Goal: Find specific page/section: Find specific page/section

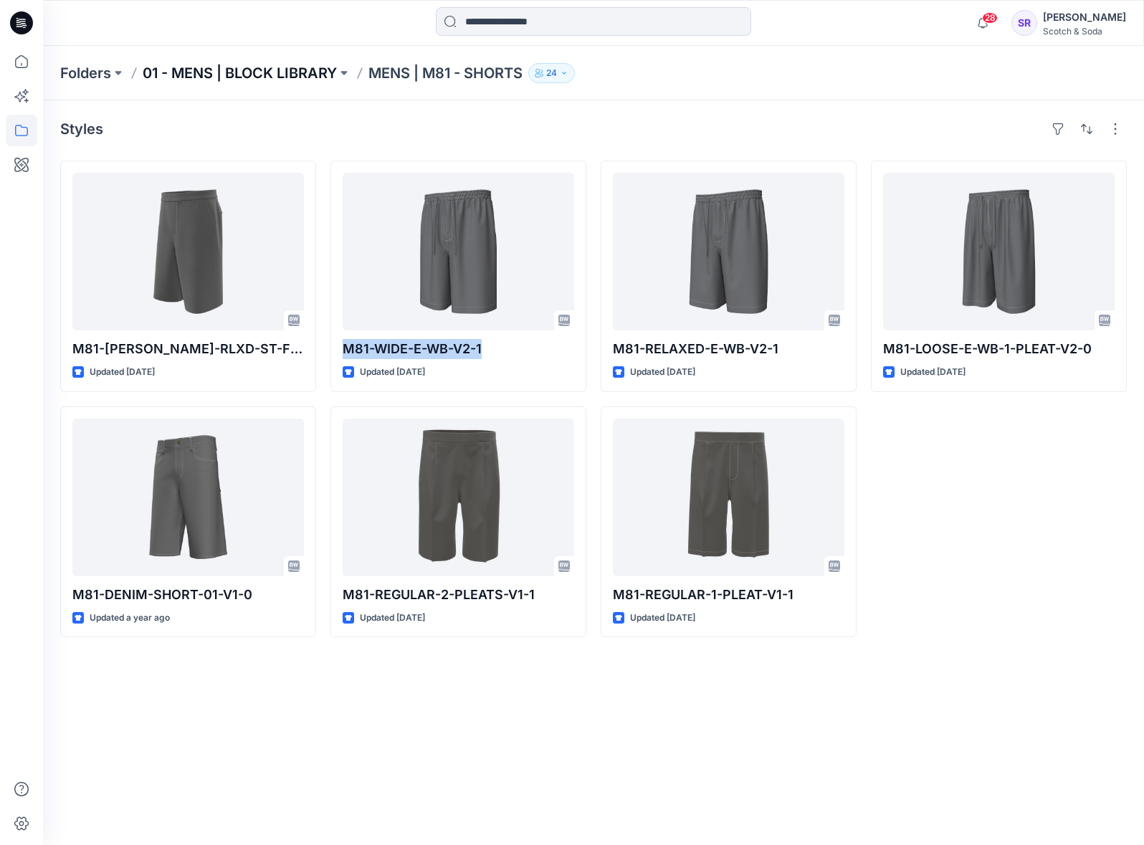
click at [183, 69] on p "01 - MENS | BLOCK LIBRARY" at bounding box center [240, 73] width 194 height 20
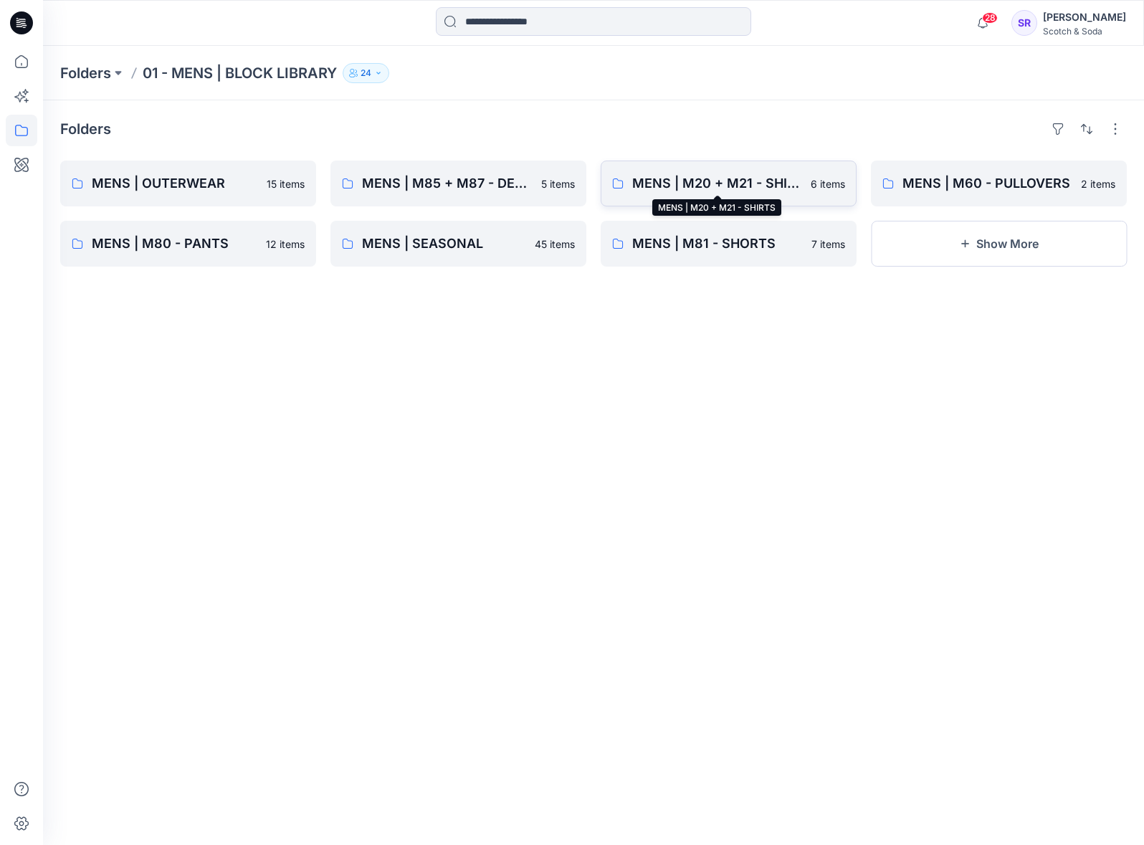
click at [739, 186] on p "MENS | M20 + M21 - SHIRTS" at bounding box center [717, 183] width 170 height 20
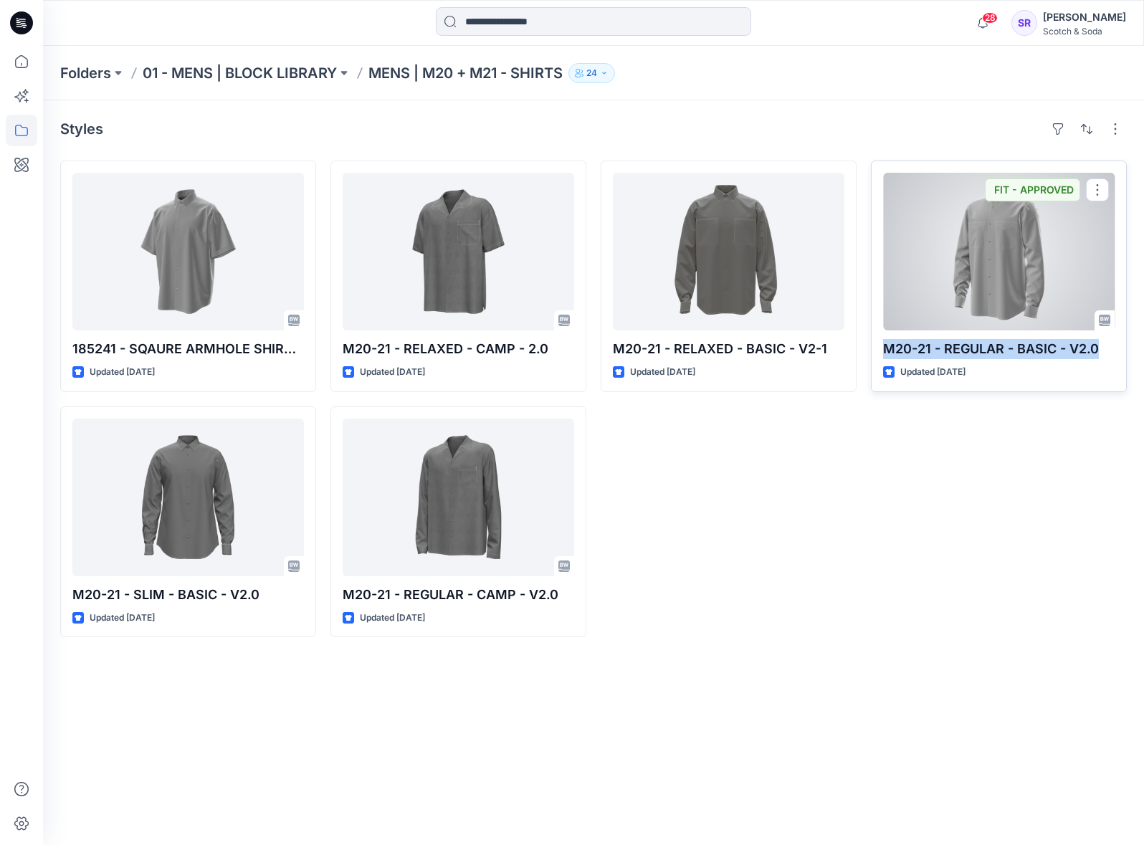
drag, startPoint x: 1103, startPoint y: 350, endPoint x: 884, endPoint y: 350, distance: 220.0
click at [884, 350] on p "M20-21 - REGULAR - BASIC - V2.0" at bounding box center [998, 349] width 231 height 20
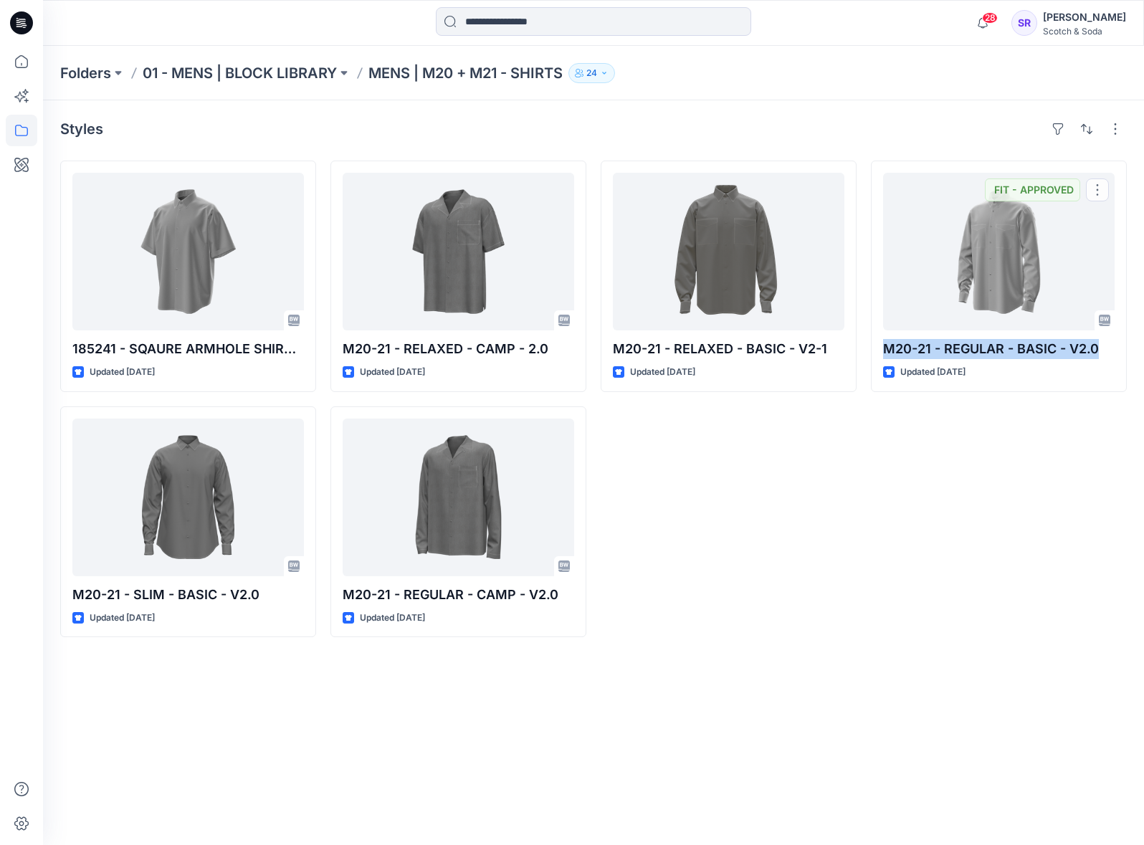
copy p "M20-21 - REGULAR - BASIC - V2.0"
click at [256, 63] on p "01 - MENS | BLOCK LIBRARY" at bounding box center [240, 73] width 194 height 20
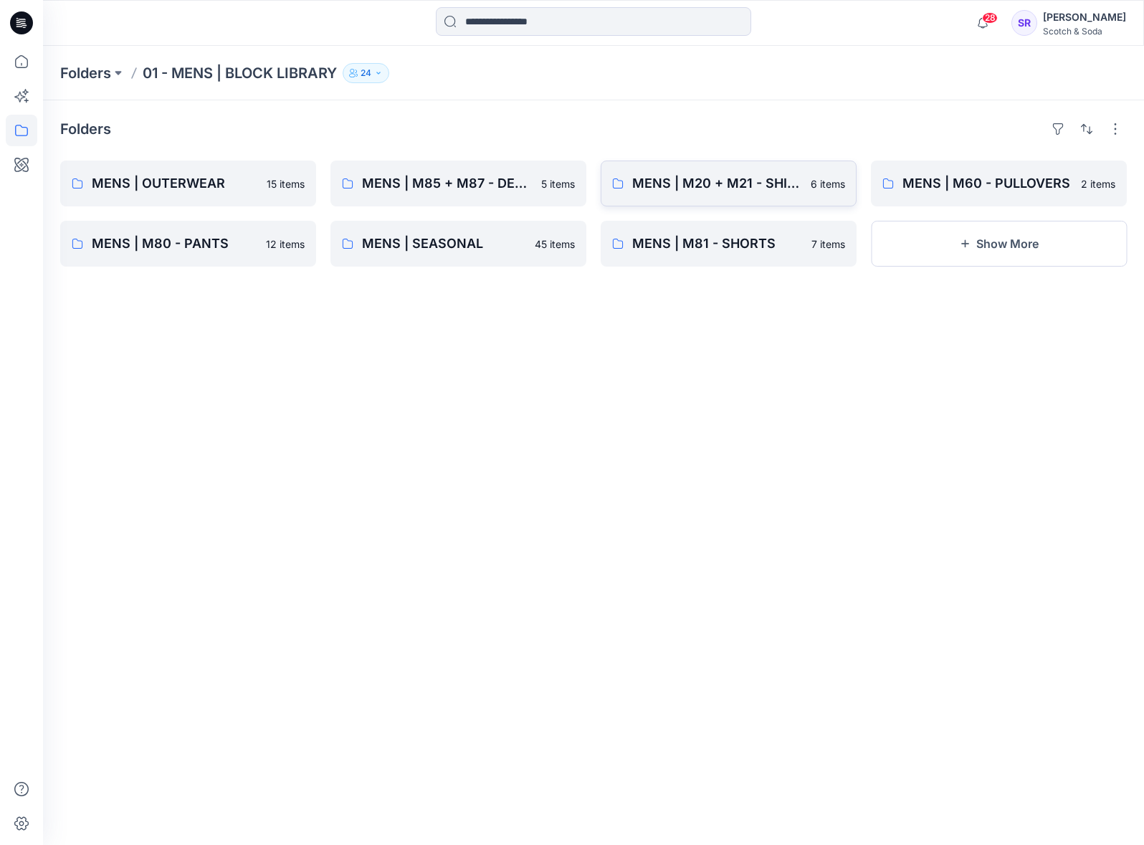
click at [745, 196] on link "MENS | M20 + M21 - SHIRTS 6 items" at bounding box center [728, 184] width 256 height 46
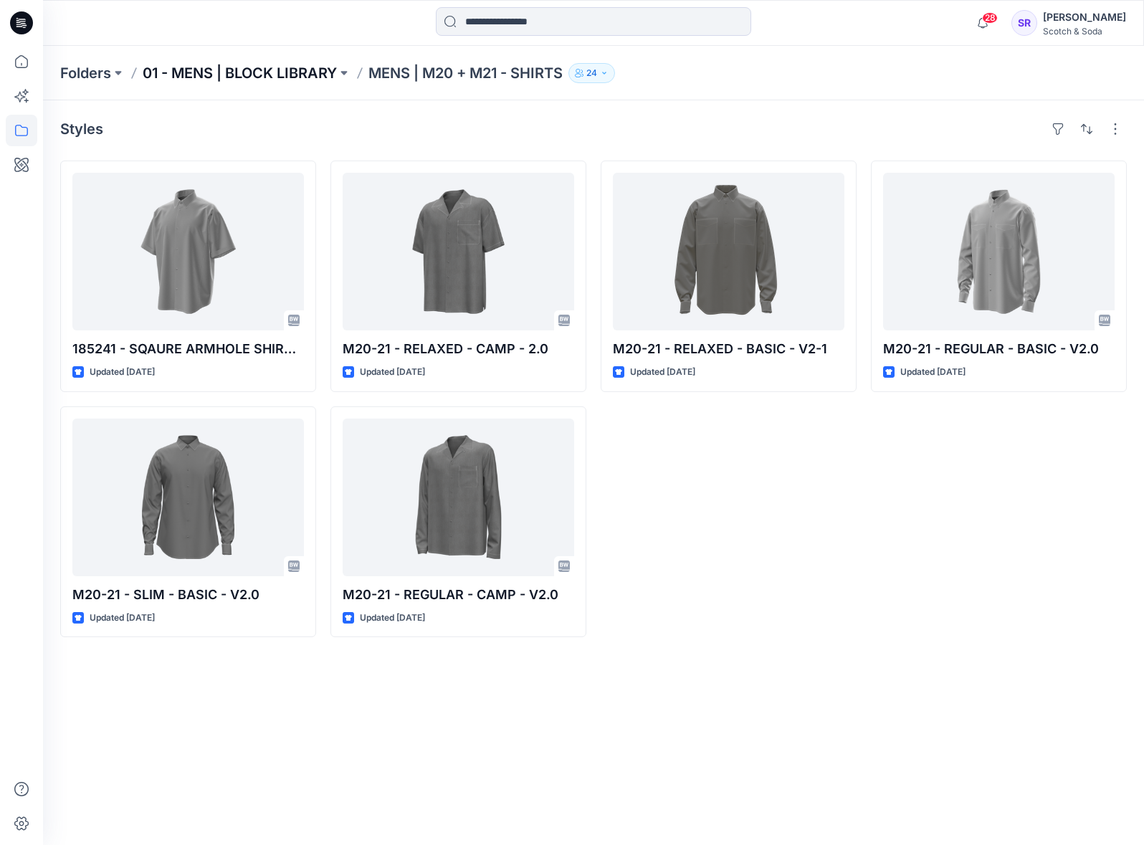
click at [263, 78] on p "01 - MENS | BLOCK LIBRARY" at bounding box center [240, 73] width 194 height 20
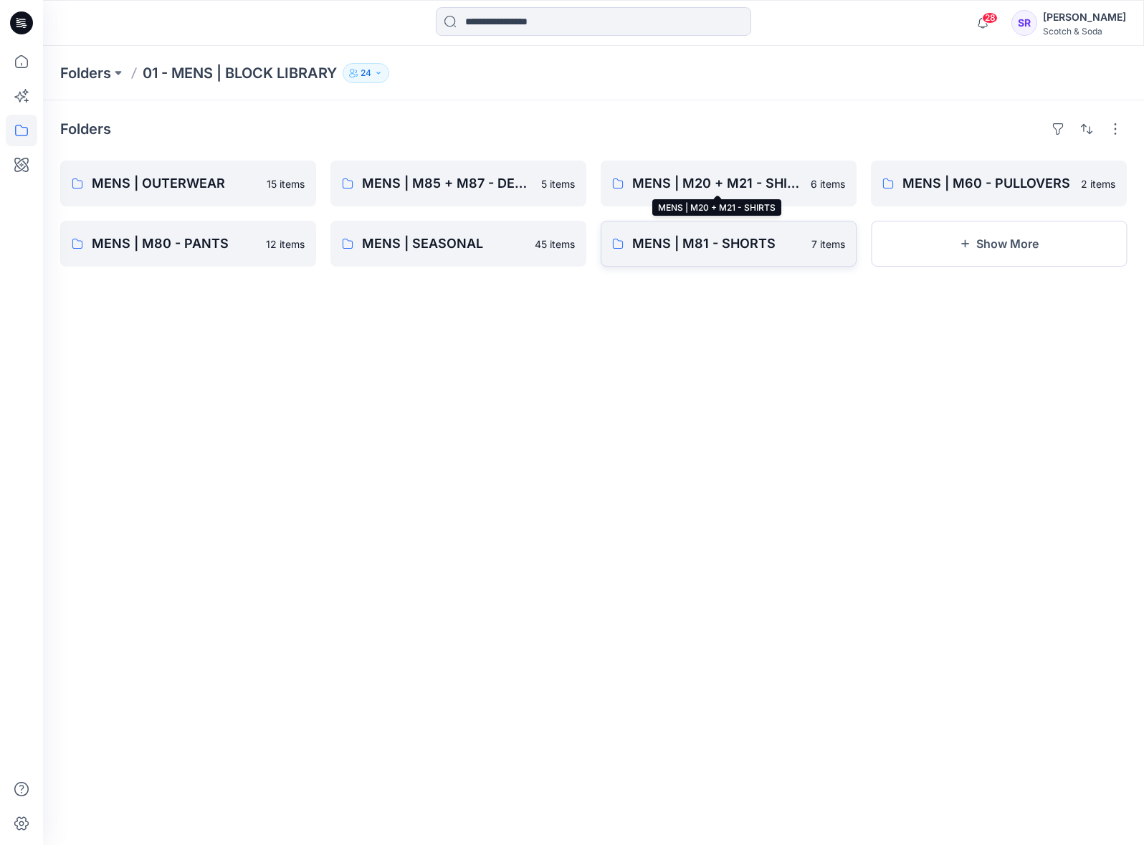
click at [742, 249] on p "MENS | M81 - SHORTS" at bounding box center [717, 244] width 171 height 20
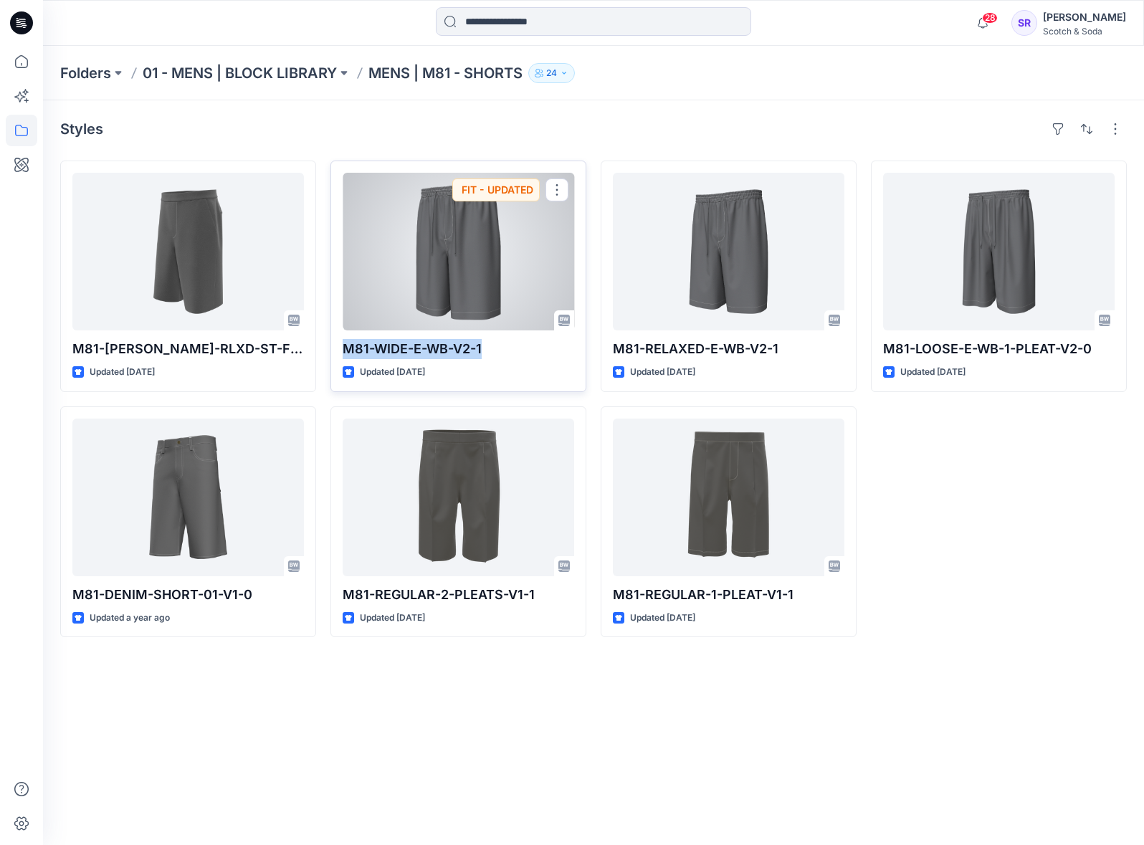
drag, startPoint x: 502, startPoint y: 353, endPoint x: 338, endPoint y: 355, distance: 164.1
click at [338, 355] on div "M81-WIDE-E-WB-V2-1 Updated [DATE] FIT - UPDATED" at bounding box center [458, 276] width 256 height 231
copy p "M81-WIDE-E-WB-V2-1"
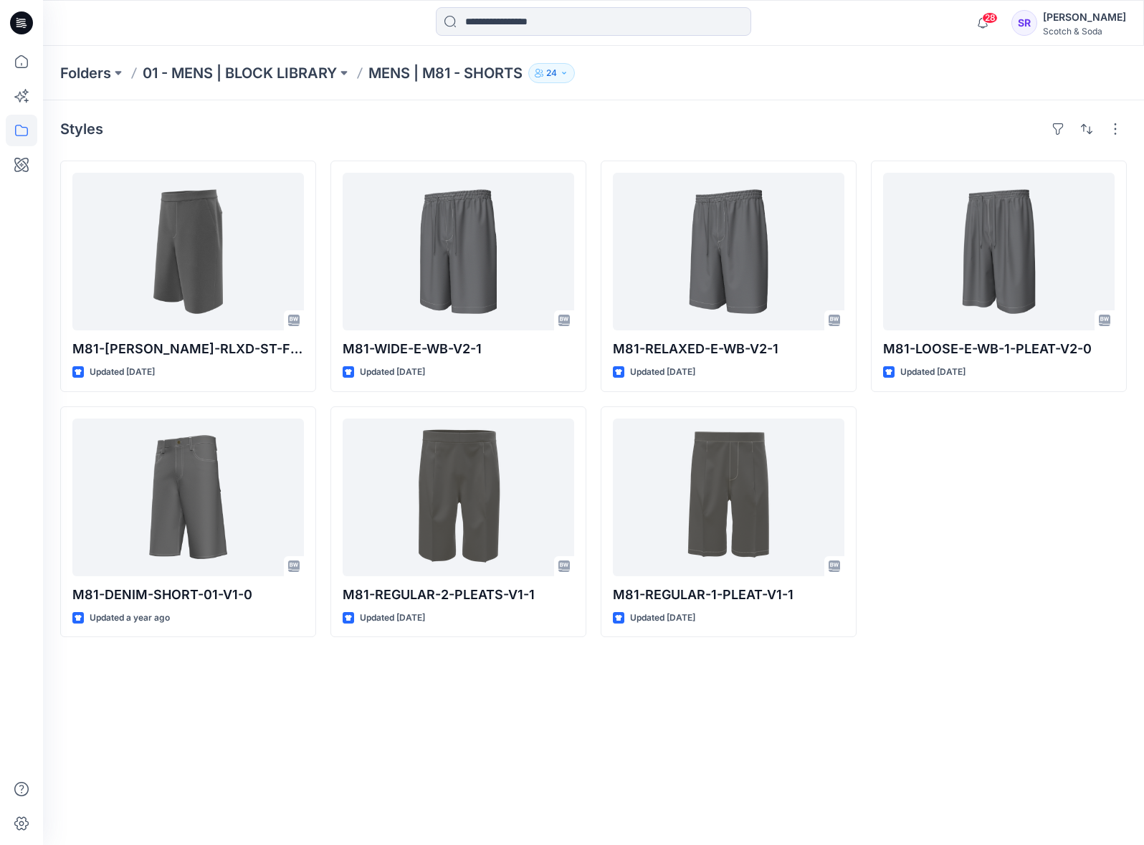
click at [1024, 461] on div "M81-LOOSE-E-WB-1-PLEAT-V2-0 Updated [DATE]" at bounding box center [999, 399] width 256 height 477
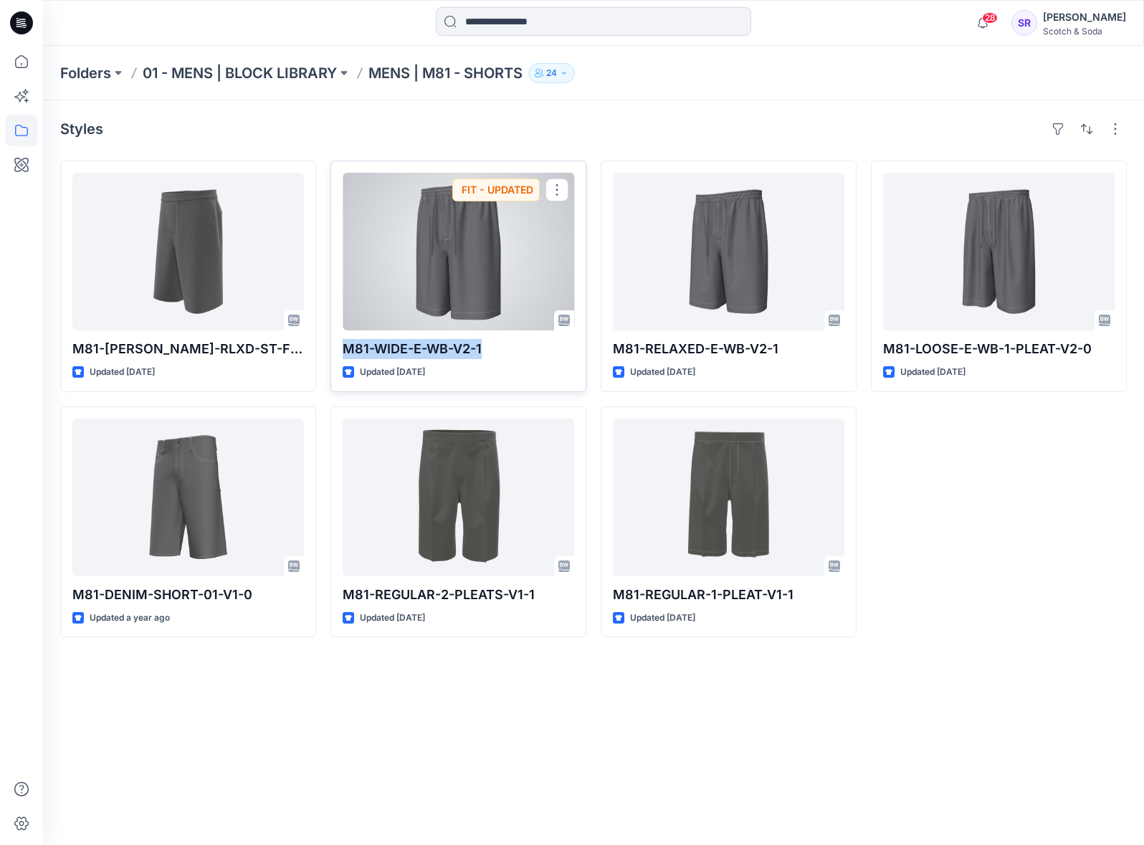
drag, startPoint x: 504, startPoint y: 345, endPoint x: 345, endPoint y: 347, distance: 159.1
click at [345, 347] on p "M81-WIDE-E-WB-V2-1" at bounding box center [458, 349] width 231 height 20
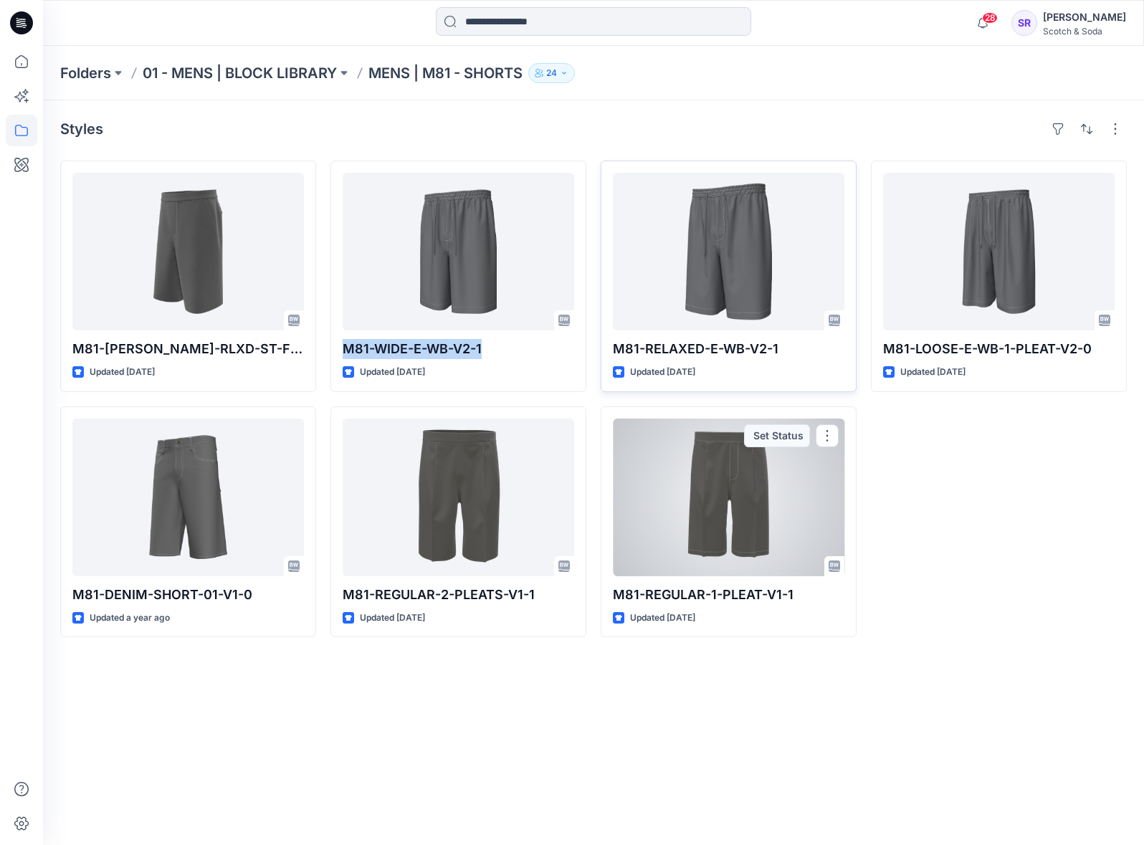
copy p "M81-WIDE-E-WB-V2-1"
